Goal: Find specific page/section: Locate item on page

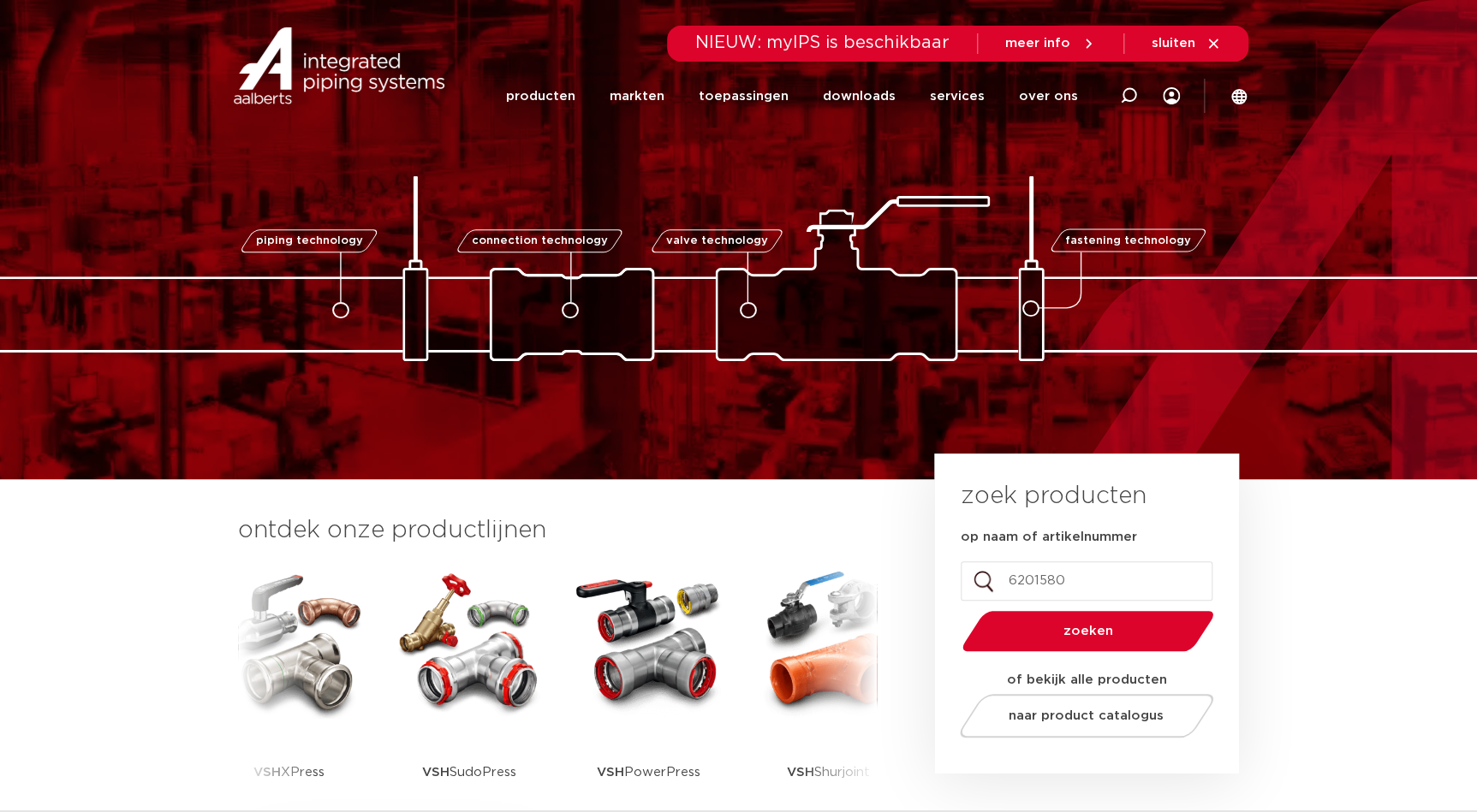
type input "6201580"
click at [955, 609] on button "zoeken" at bounding box center [1087, 631] width 265 height 43
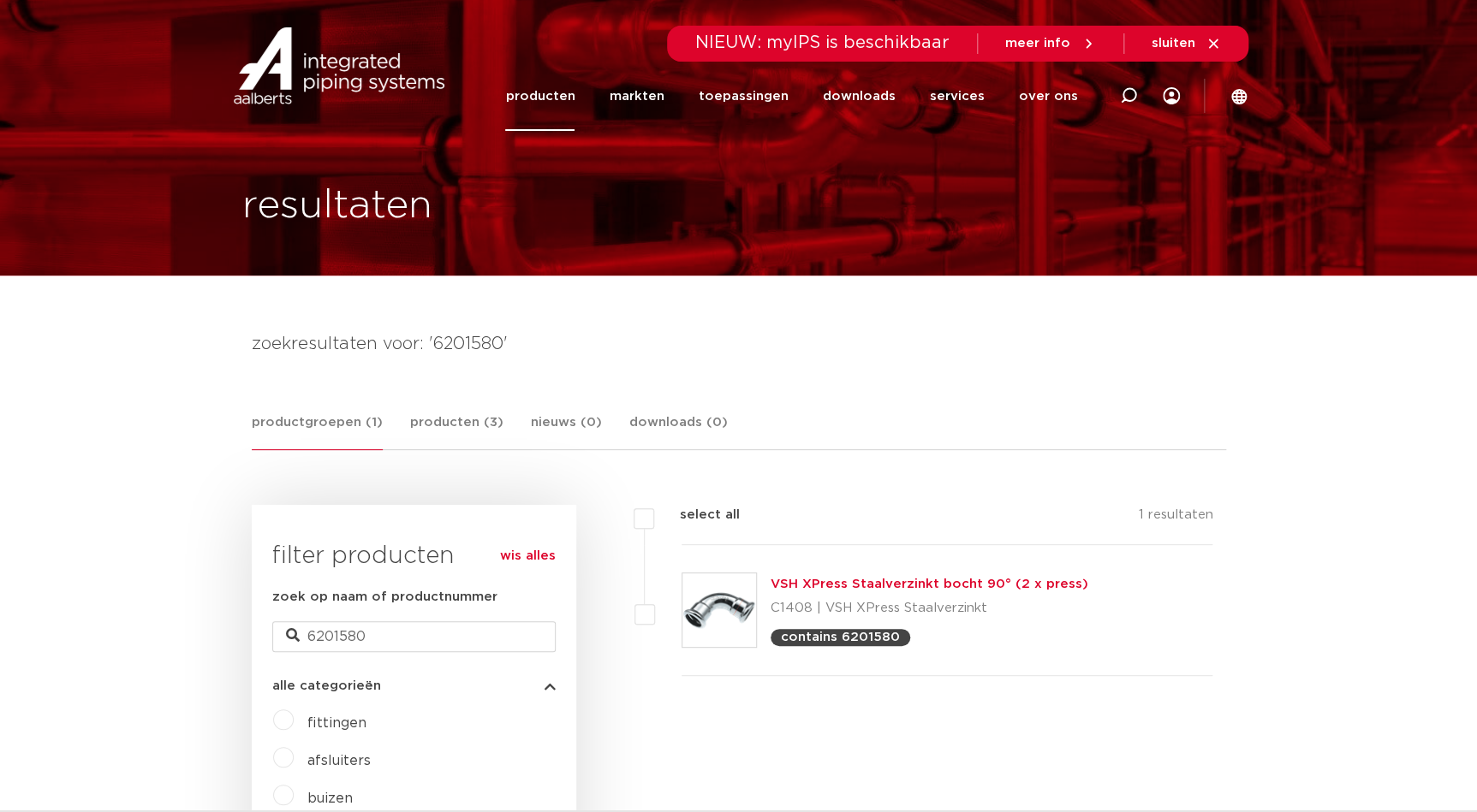
click at [891, 585] on link "VSH XPress Staalverzinkt bocht 90° (2 x press)" at bounding box center [928, 584] width 317 height 13
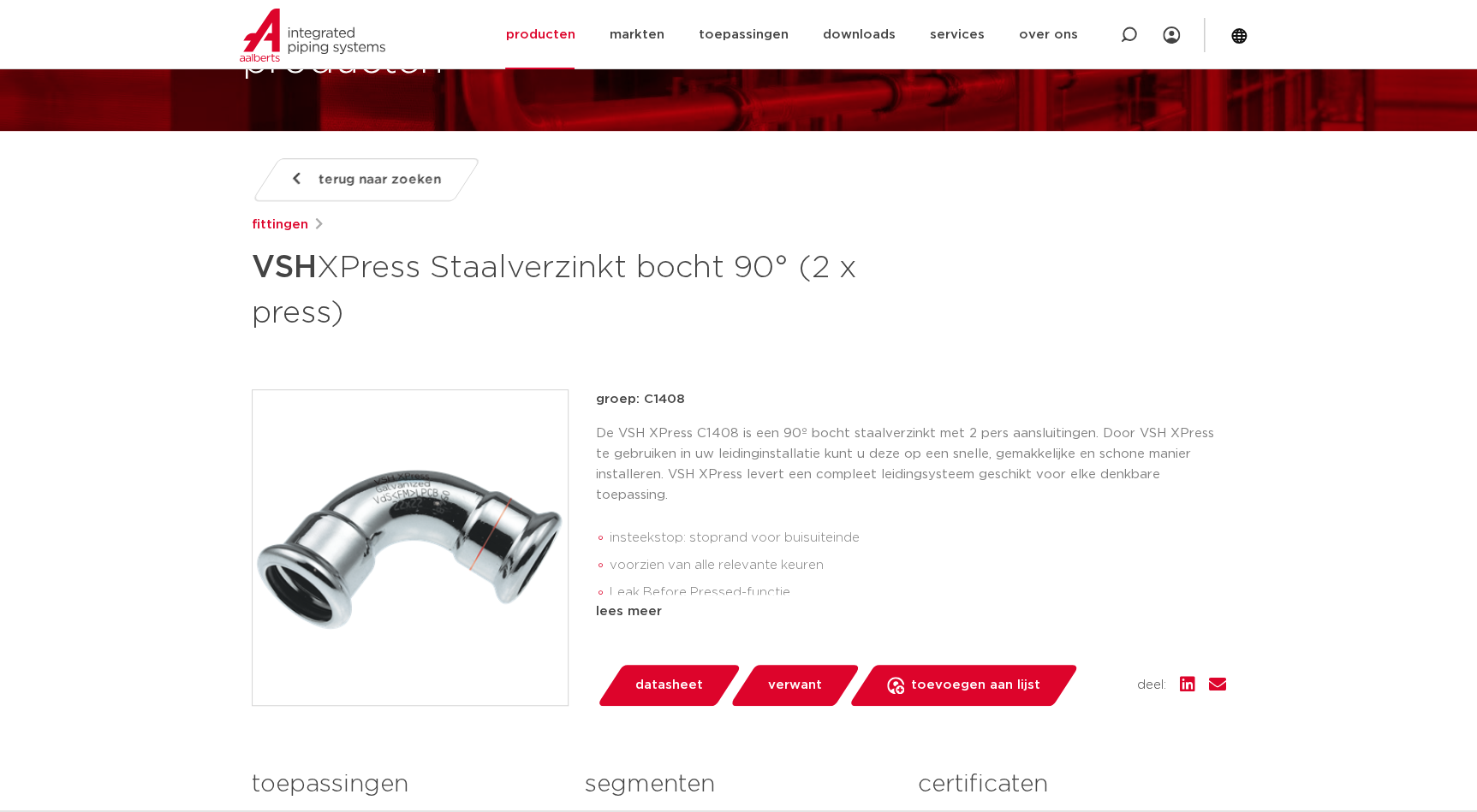
scroll to position [155, 0]
